Goal: Find specific page/section

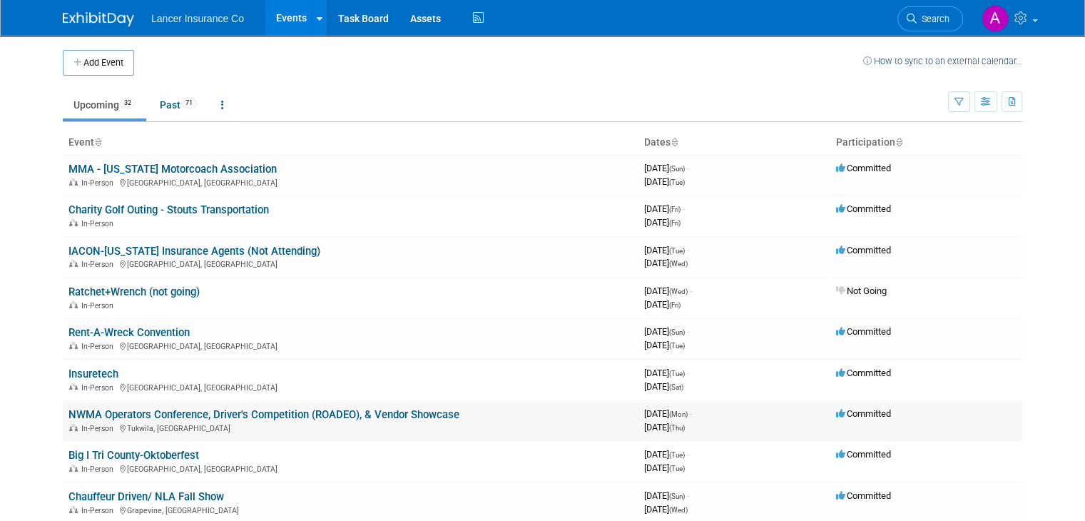
click at [270, 413] on link "NWMA Operators Conference, Driver's Competition (ROADEO), & Vendor Showcase" at bounding box center [263, 414] width 391 height 13
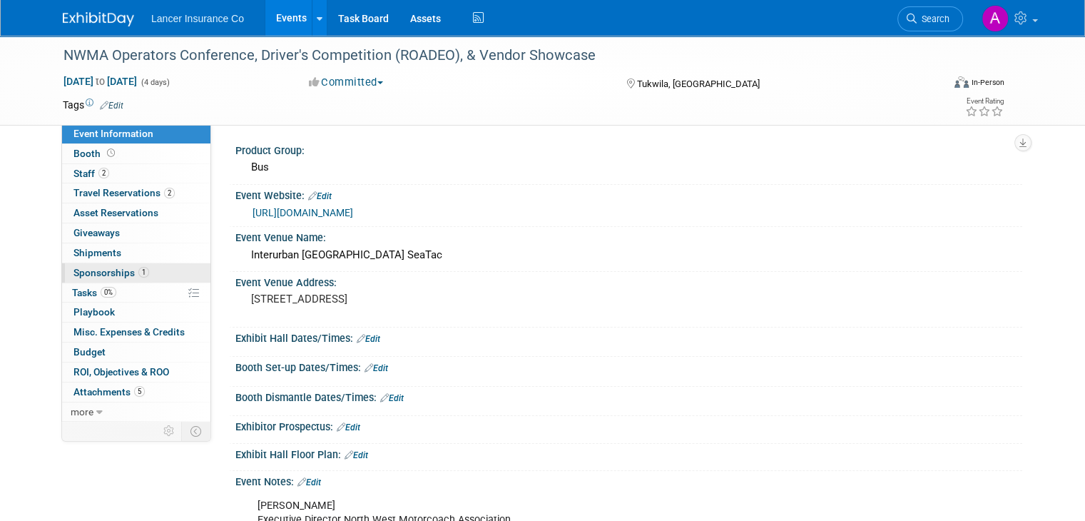
click at [100, 268] on span "Sponsorships 1" at bounding box center [111, 272] width 76 height 11
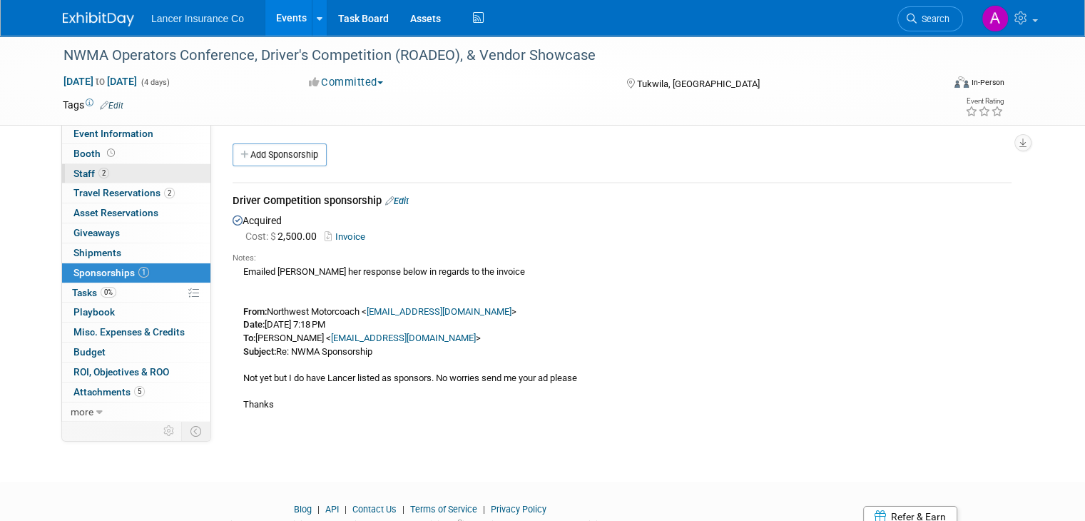
click at [76, 172] on span "Staff 2" at bounding box center [91, 173] width 36 height 11
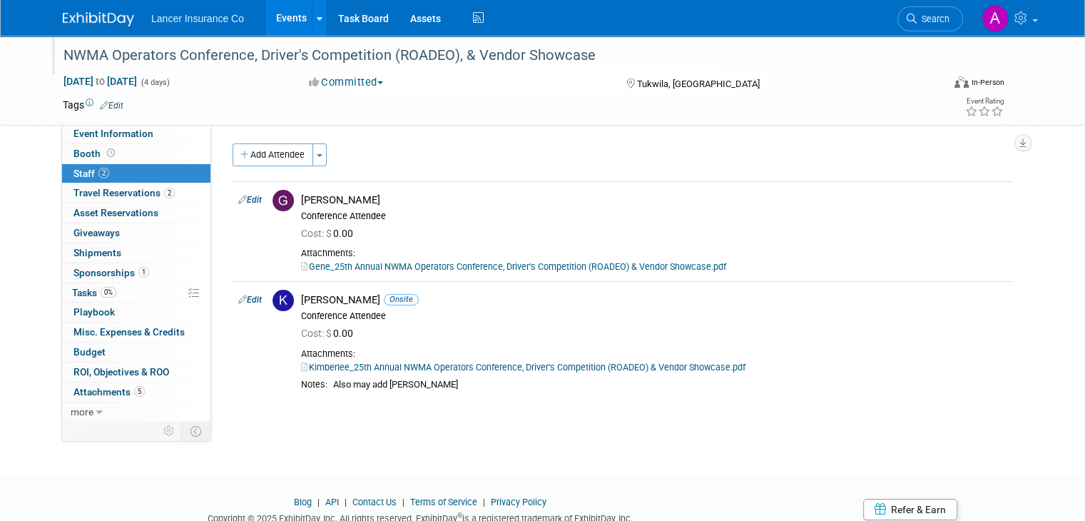
drag, startPoint x: 52, startPoint y: 53, endPoint x: 577, endPoint y: 69, distance: 524.7
click at [577, 69] on div "NWMA Operators Conference, Driver's Competition (ROADEO), & Vendor Showcase" at bounding box center [497, 58] width 877 height 24
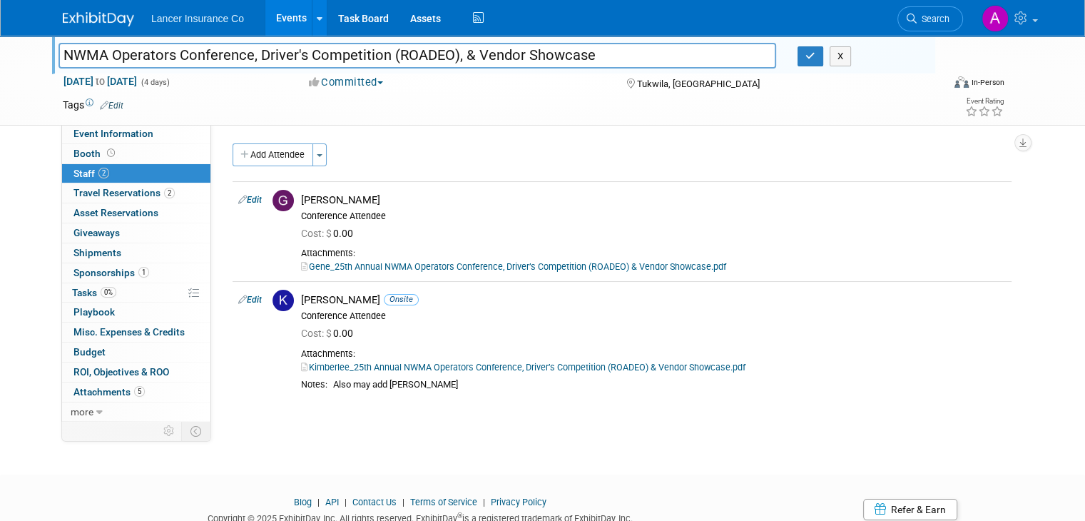
drag, startPoint x: 597, startPoint y: 56, endPoint x: 46, endPoint y: 64, distance: 550.2
click at [59, 64] on input "NWMA Operators Conference, Driver's Competition (ROADEO), & Vendor Showcase" at bounding box center [418, 55] width 718 height 25
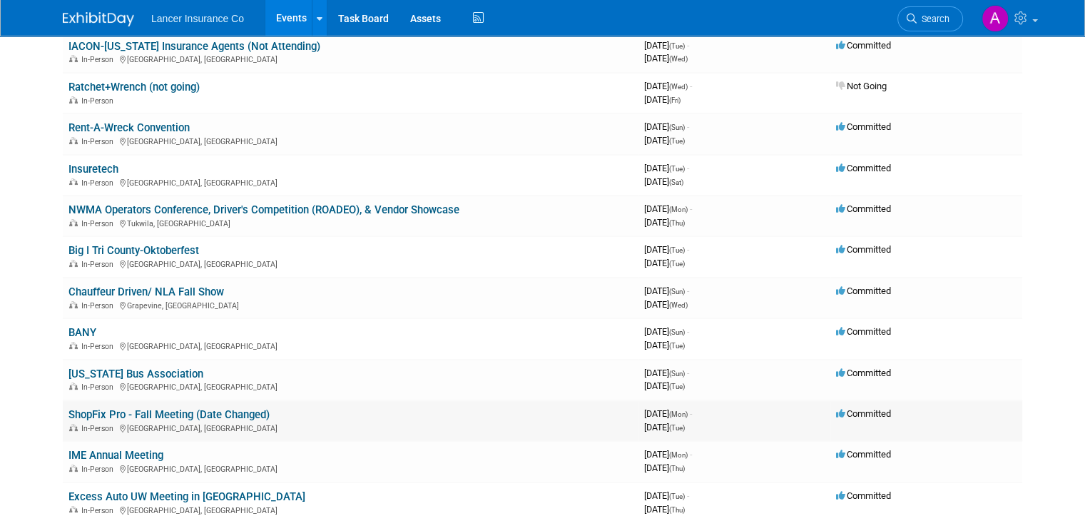
scroll to position [214, 0]
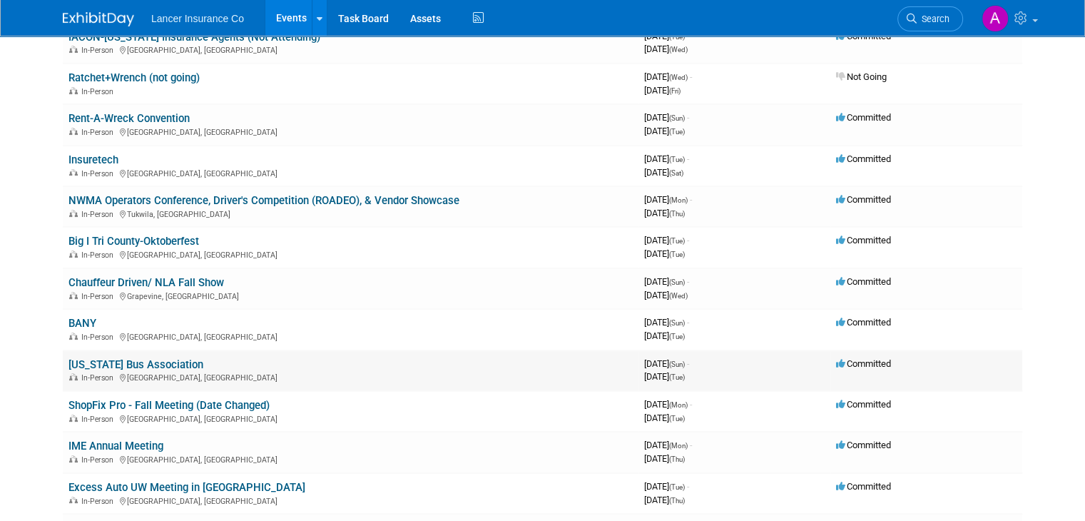
click at [153, 358] on link "[US_STATE] Bus Association" at bounding box center [135, 364] width 135 height 13
click at [140, 358] on link "[US_STATE] Bus Association" at bounding box center [135, 364] width 135 height 13
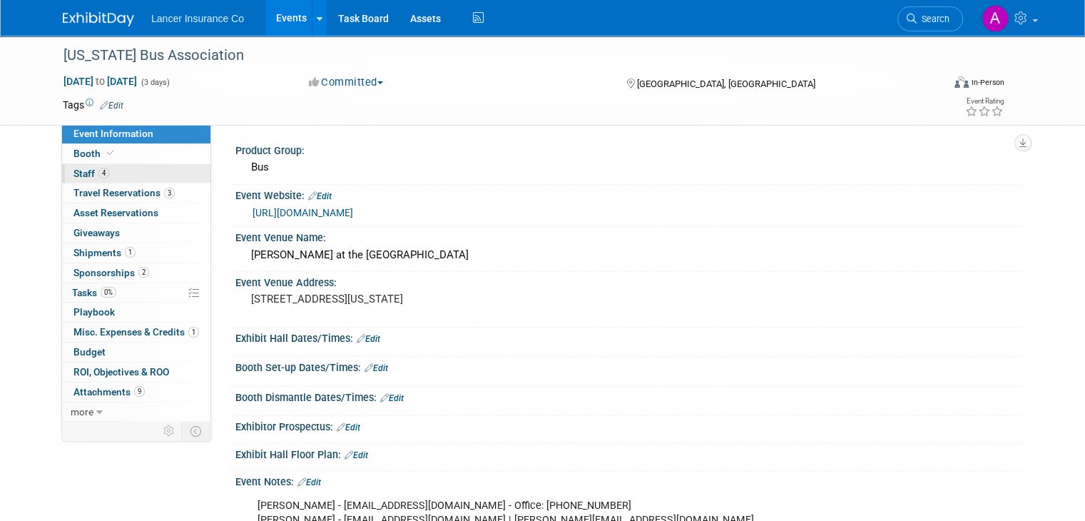
click at [78, 175] on span "Staff 4" at bounding box center [91, 173] width 36 height 11
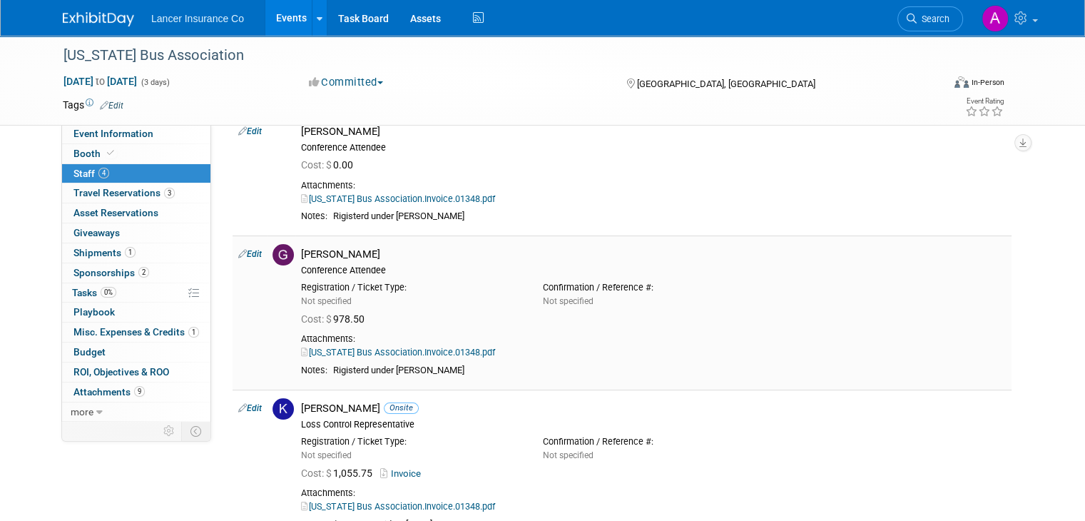
scroll to position [285, 0]
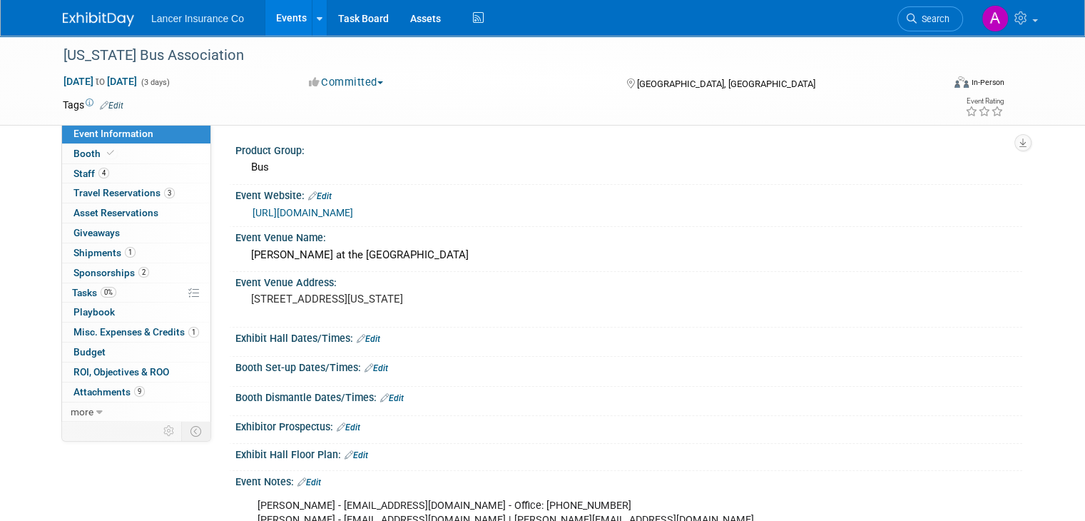
click at [315, 209] on link "[URL][DOMAIN_NAME]" at bounding box center [303, 212] width 101 height 11
click at [1038, 19] on span at bounding box center [1035, 20] width 6 height 3
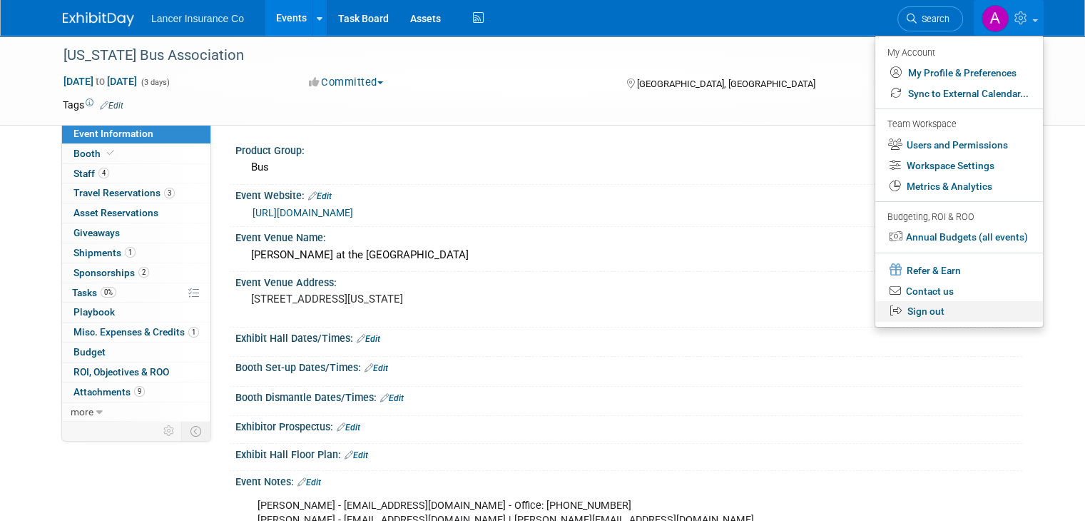
click at [949, 313] on link "Sign out" at bounding box center [960, 311] width 168 height 21
